Goal: Check status: Check status

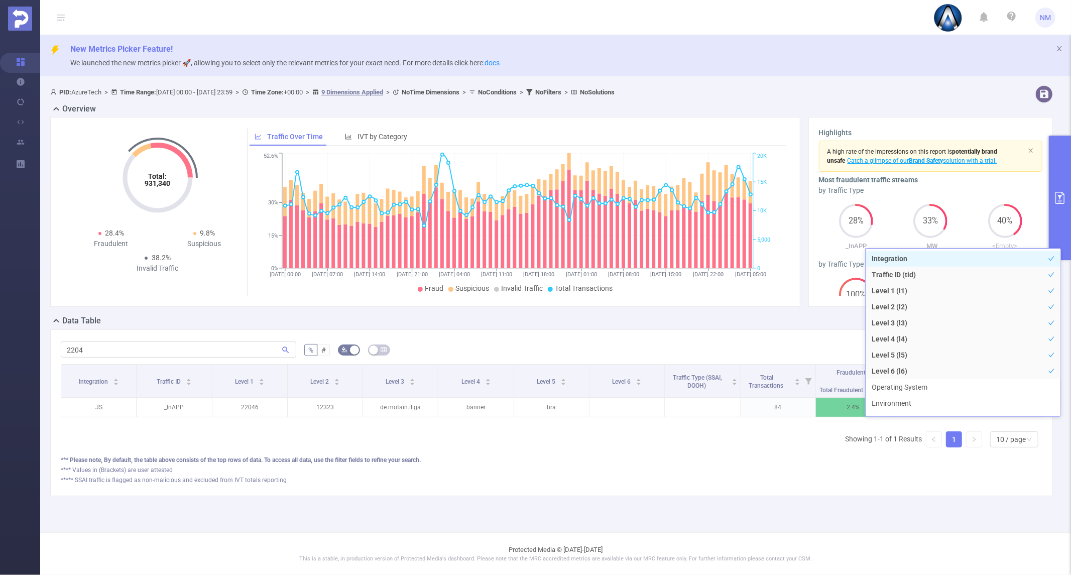
scroll to position [2, 0]
click at [263, 353] on input "2204" at bounding box center [178, 349] width 235 height 16
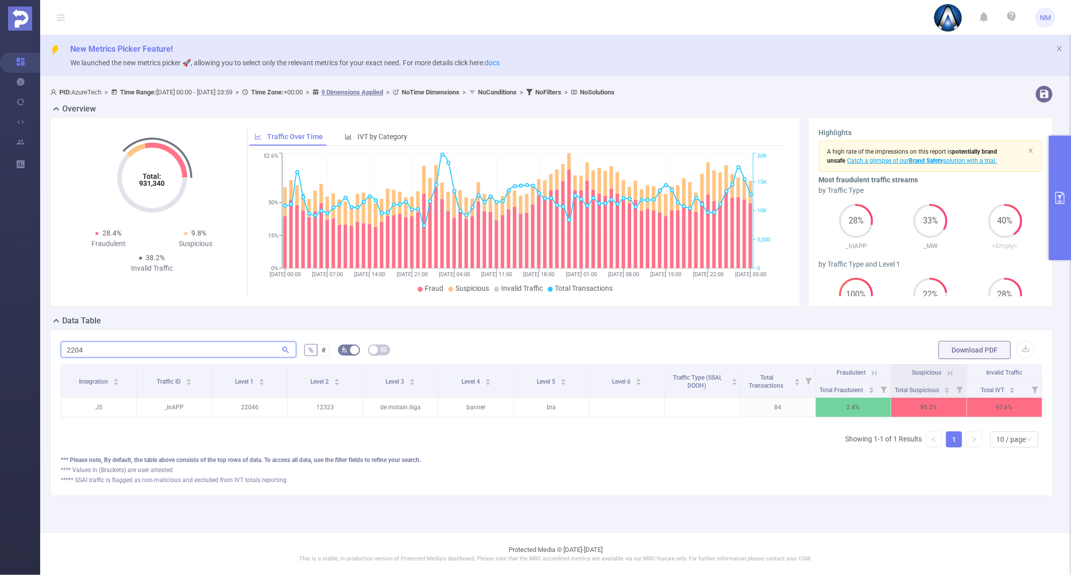
click at [263, 353] on input "2204" at bounding box center [178, 349] width 235 height 16
paste input "90540143"
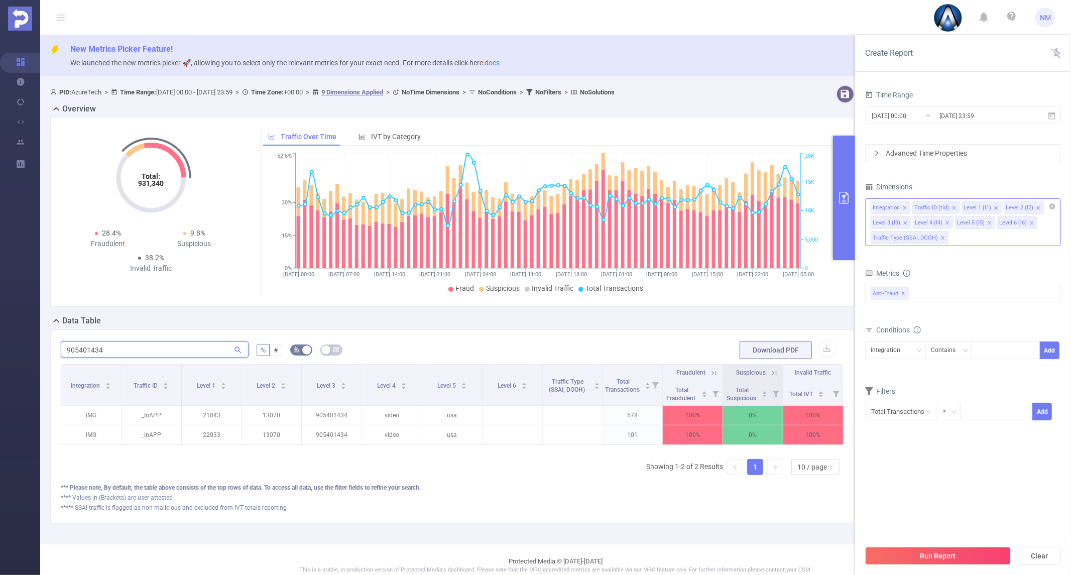
type input "905401434"
click at [1065, 222] on div "Time Range [DATE] 00:00 _ [DATE] 23:59 Advanced Time Properties Dimensions Inte…" at bounding box center [963, 335] width 216 height 514
click at [995, 353] on div at bounding box center [1006, 350] width 58 height 17
paste input "905401434"
type input "905401434"
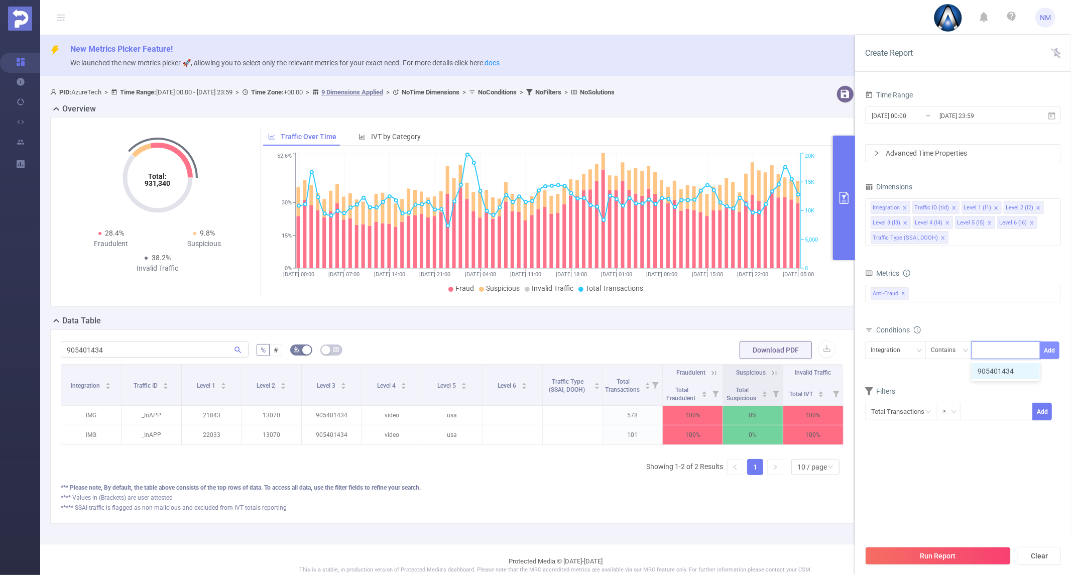
click at [1046, 353] on button "Add" at bounding box center [1049, 350] width 20 height 18
click at [967, 374] on icon "icon: close" at bounding box center [969, 372] width 5 height 5
click at [903, 349] on div "Traffic ID (tid)" at bounding box center [892, 350] width 44 height 17
click at [906, 431] on li "Level 3 (l3)" at bounding box center [911, 435] width 92 height 16
click at [991, 355] on div at bounding box center [1006, 350] width 58 height 17
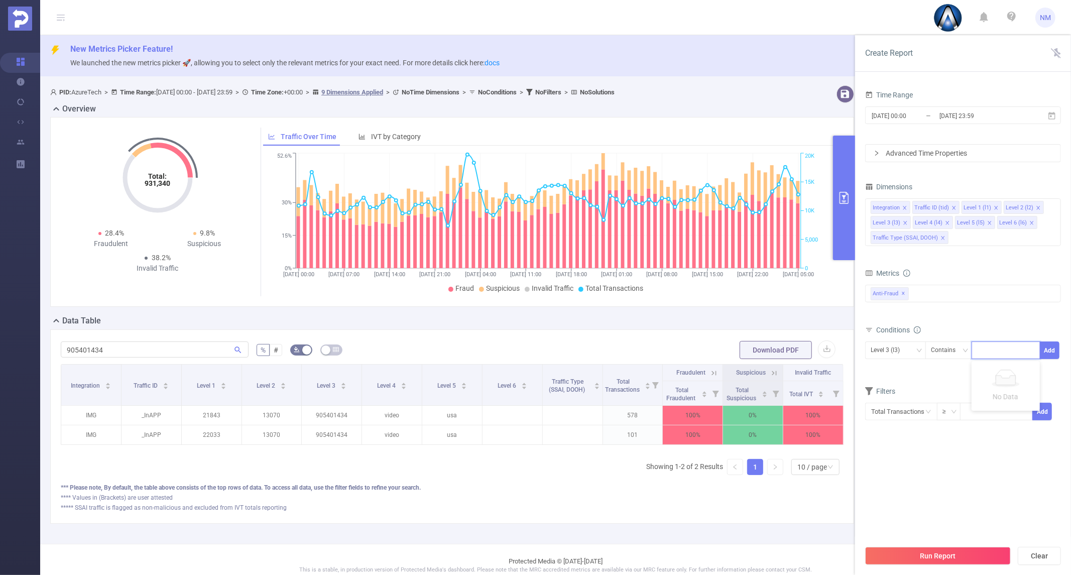
paste input "905401434"
type input "905401434"
click at [1024, 373] on li "905401434" at bounding box center [1005, 371] width 68 height 16
click at [1047, 349] on button "Add" at bounding box center [1049, 350] width 20 height 18
click at [911, 558] on button "Run Report" at bounding box center [938, 556] width 146 height 18
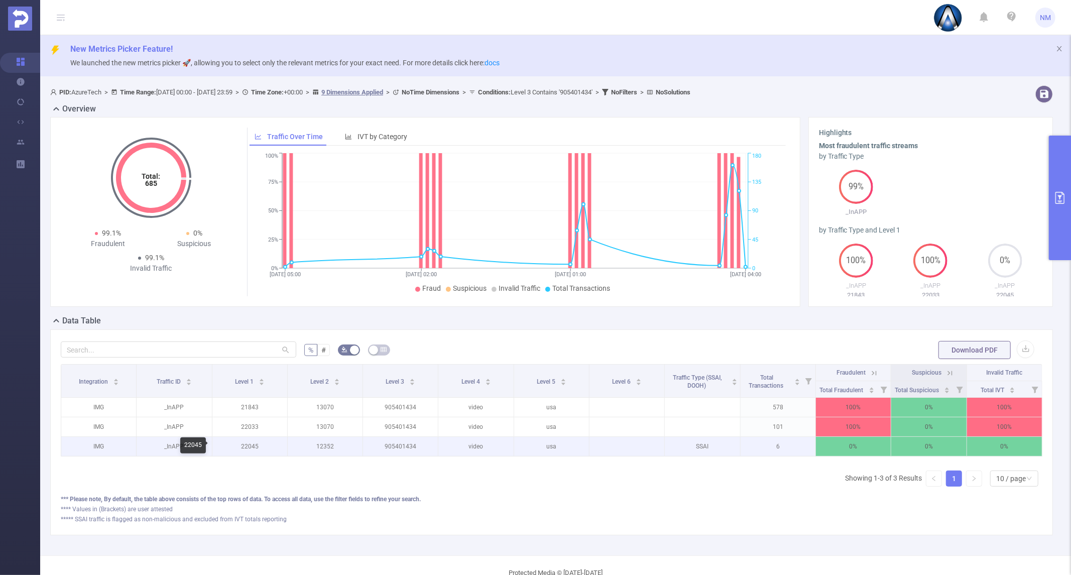
click at [249, 448] on p "22045" at bounding box center [249, 446] width 75 height 19
